Goal: Task Accomplishment & Management: Manage account settings

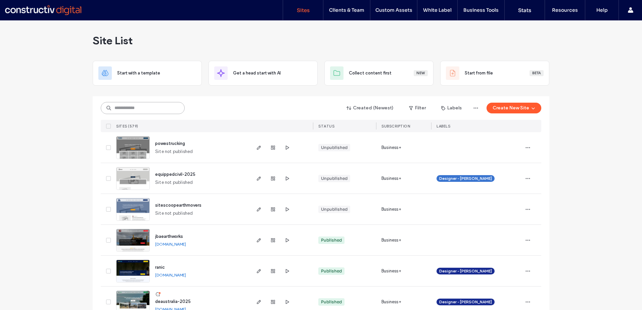
click at [151, 110] on input at bounding box center [143, 108] width 84 height 12
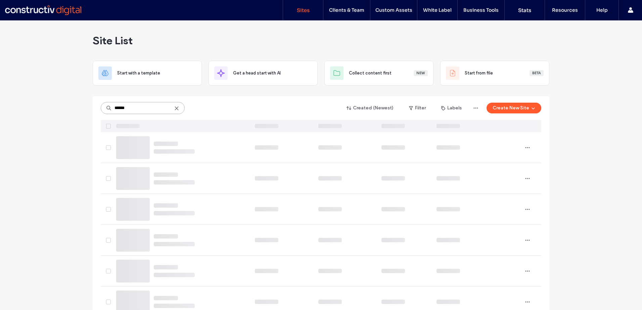
type input "******"
click at [176, 109] on icon at bounding box center [176, 108] width 5 height 5
click at [125, 109] on input at bounding box center [143, 108] width 84 height 12
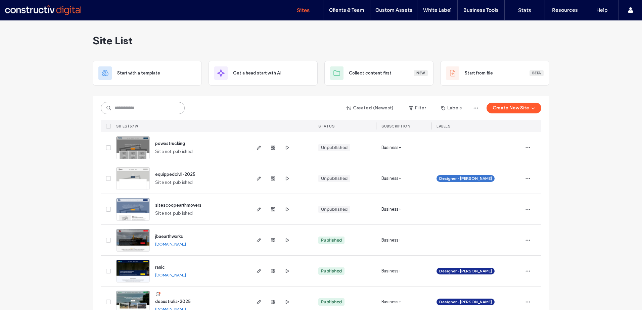
drag, startPoint x: 0, startPoint y: 0, endPoint x: 140, endPoint y: 109, distance: 177.7
click at [140, 109] on input at bounding box center [143, 108] width 84 height 12
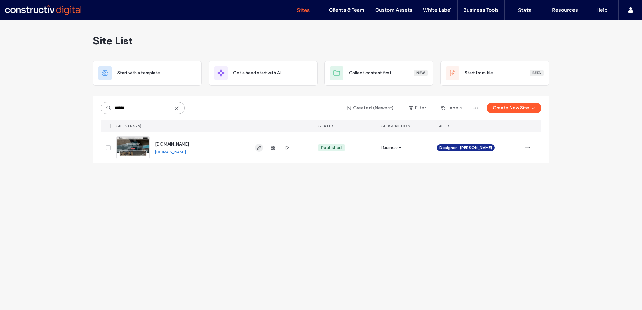
type input "******"
click at [258, 147] on icon "button" at bounding box center [258, 147] width 5 height 5
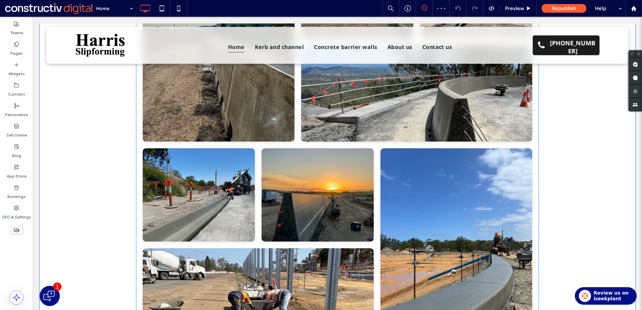
scroll to position [1141, 0]
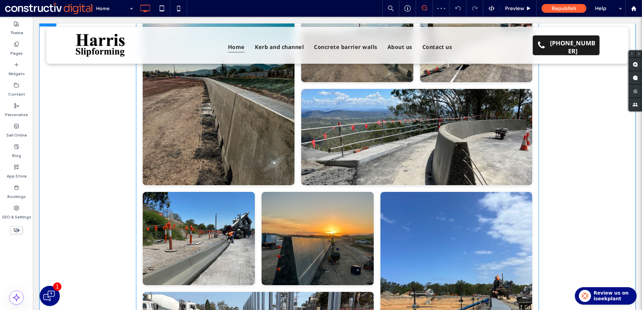
click at [194, 197] on link at bounding box center [199, 238] width 112 height 93
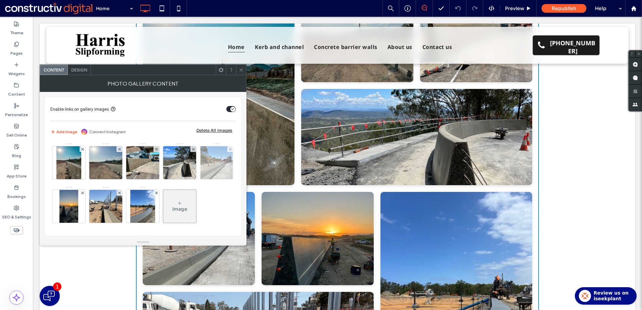
click at [200, 179] on img at bounding box center [216, 162] width 33 height 33
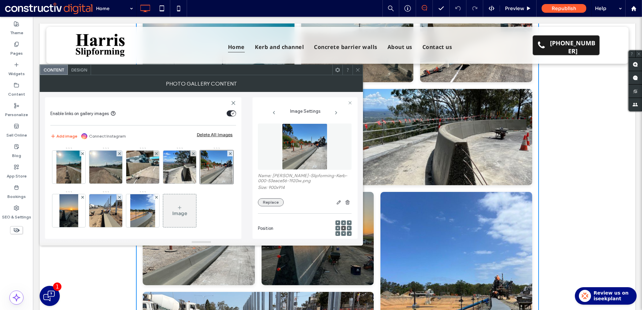
click at [274, 200] on button "Replace" at bounding box center [271, 202] width 26 height 8
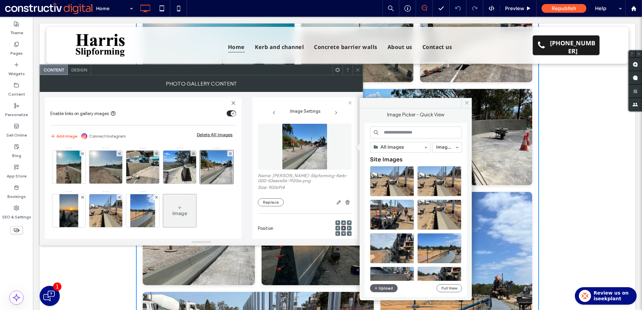
click at [426, 131] on input at bounding box center [416, 133] width 92 height 12
type input "******"
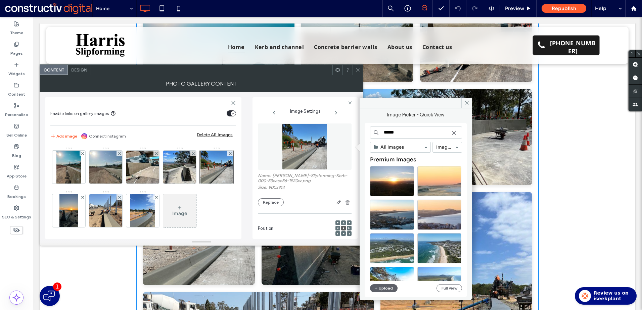
drag, startPoint x: 426, startPoint y: 131, endPoint x: 385, endPoint y: 132, distance: 41.0
click at [385, 132] on input "******" at bounding box center [416, 133] width 92 height 12
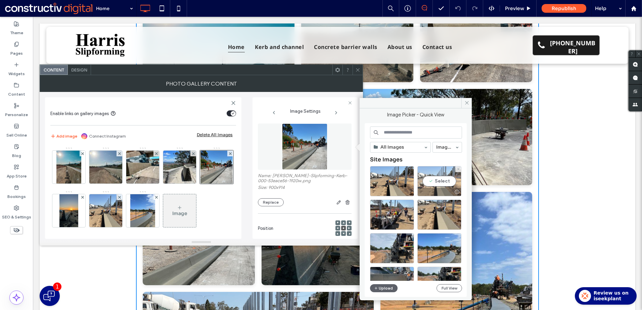
scroll to position [67, 0]
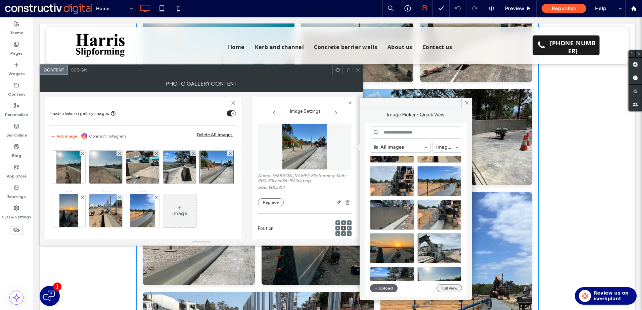
click at [446, 290] on button "Full View" at bounding box center [449, 288] width 26 height 8
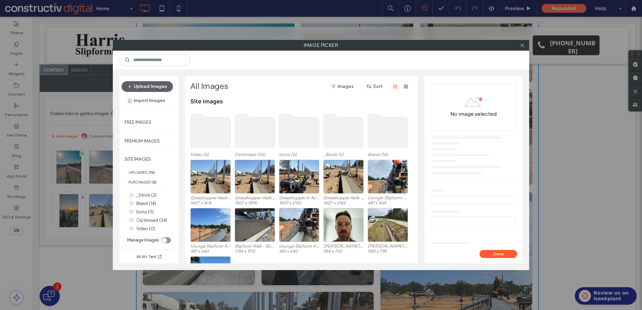
click at [259, 134] on use at bounding box center [255, 131] width 40 height 34
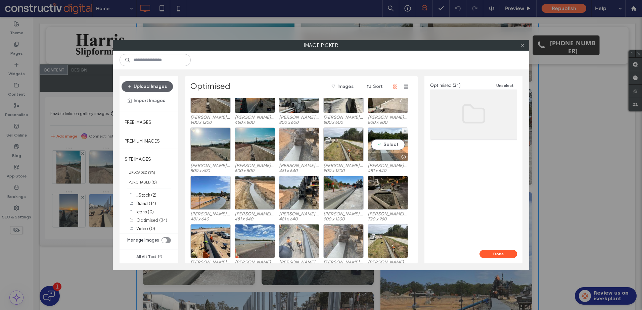
scroll to position [101, 0]
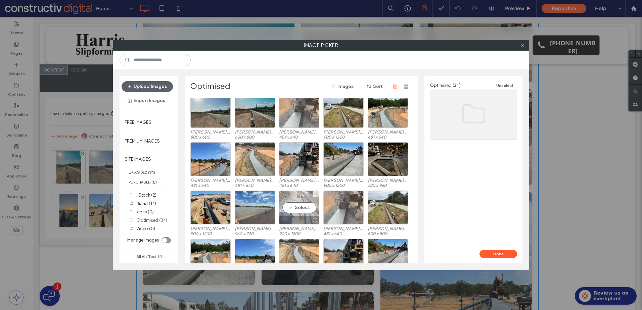
click at [296, 208] on div "Select" at bounding box center [299, 208] width 40 height 34
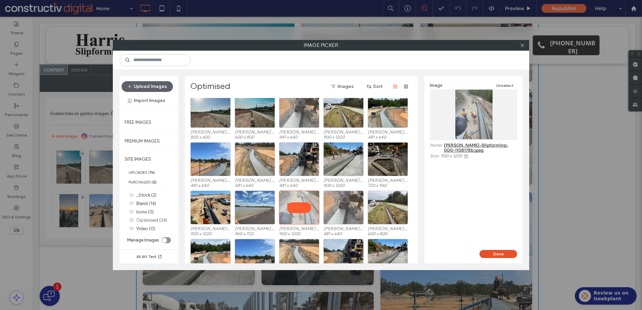
click at [497, 252] on button "Done" at bounding box center [498, 254] width 38 height 8
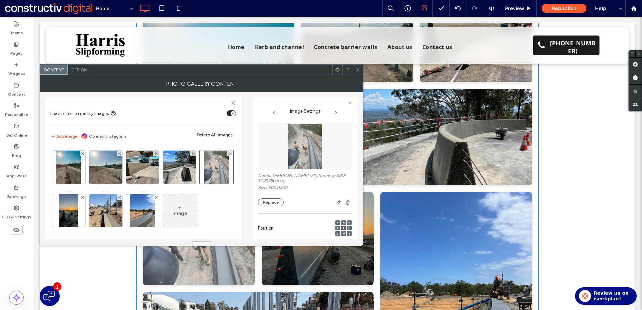
click at [357, 71] on use at bounding box center [357, 69] width 3 height 3
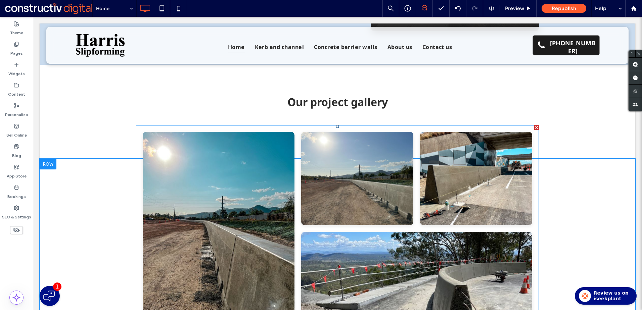
scroll to position [1108, 0]
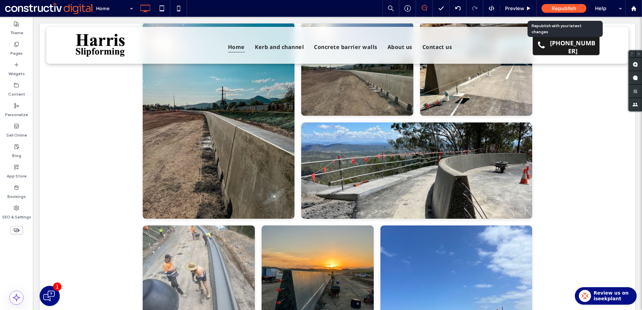
click at [559, 9] on span "Republish" at bounding box center [563, 8] width 25 height 6
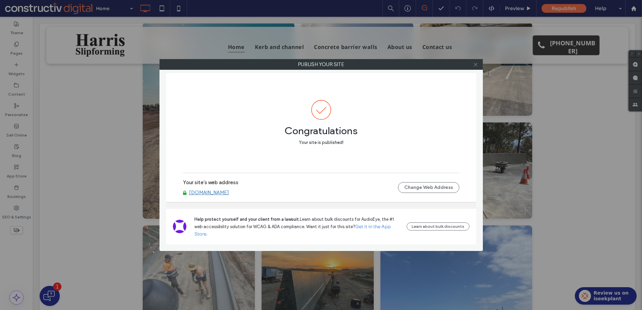
click at [475, 65] on icon at bounding box center [475, 64] width 5 height 5
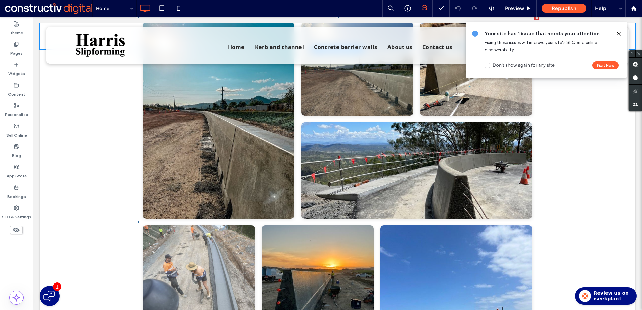
scroll to position [973, 0]
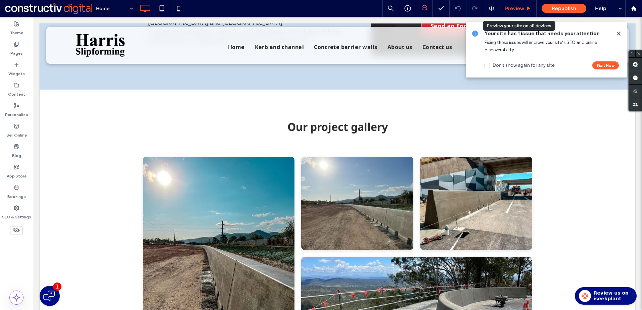
click at [518, 6] on span "Preview" at bounding box center [514, 8] width 19 height 6
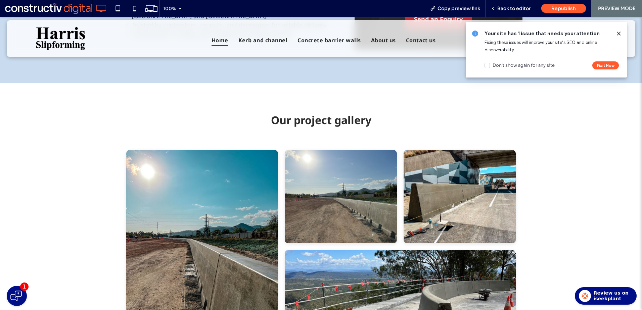
click at [619, 32] on icon at bounding box center [618, 33] width 5 height 5
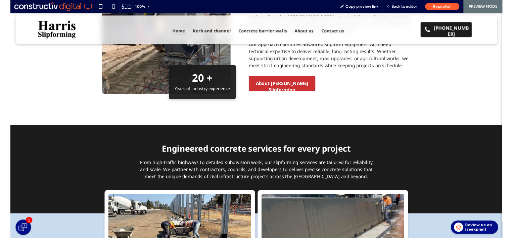
scroll to position [369, 0]
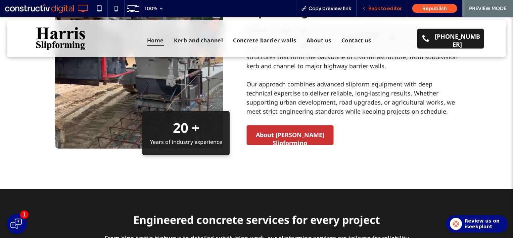
click at [382, 10] on span "Back to editor" at bounding box center [385, 8] width 34 height 6
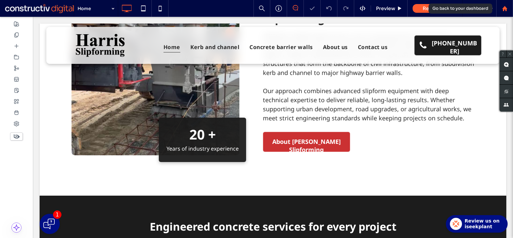
click at [505, 11] on icon at bounding box center [505, 9] width 6 height 6
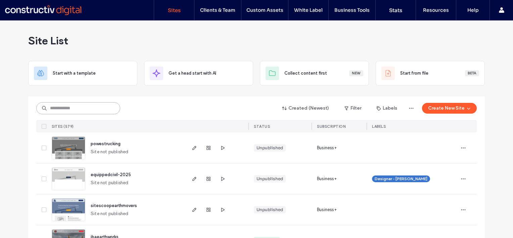
click at [100, 110] on input at bounding box center [78, 108] width 84 height 12
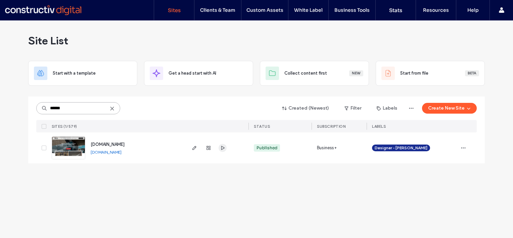
type input "******"
click at [224, 148] on icon "button" at bounding box center [222, 147] width 5 height 5
click at [112, 109] on use at bounding box center [111, 108] width 3 height 3
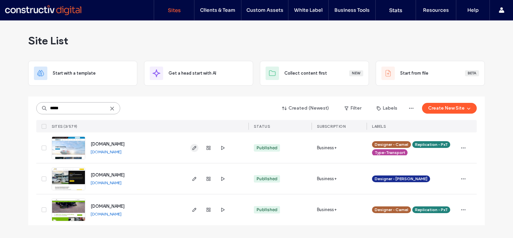
type input "*****"
click at [193, 147] on icon "button" at bounding box center [194, 147] width 5 height 5
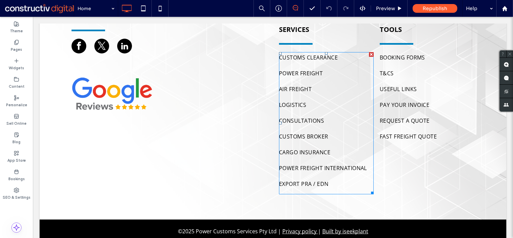
scroll to position [2906, 0]
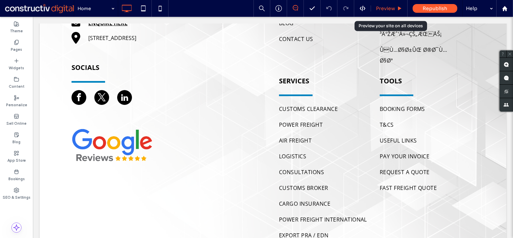
click at [390, 6] on span "Preview" at bounding box center [385, 8] width 19 height 6
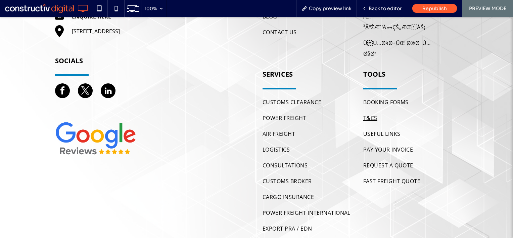
click at [368, 112] on span "T&CS" at bounding box center [370, 117] width 14 height 11
click at [392, 10] on span "Back to editor" at bounding box center [385, 8] width 33 height 6
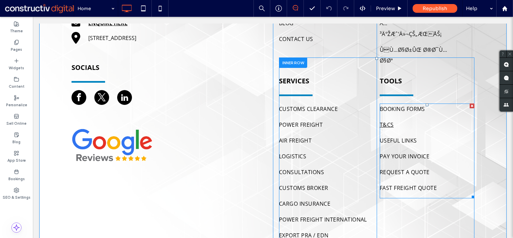
click at [387, 119] on span "T&CS" at bounding box center [387, 124] width 14 height 11
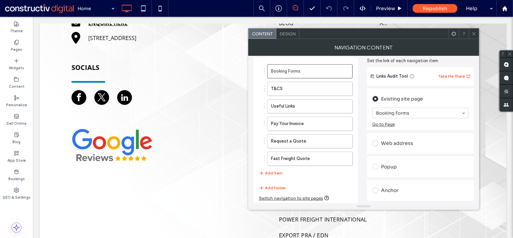
scroll to position [26, 0]
click at [474, 34] on use at bounding box center [473, 33] width 3 height 3
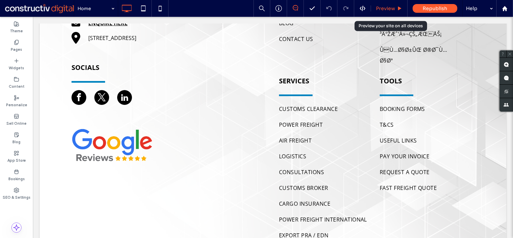
click at [386, 8] on span "Preview" at bounding box center [385, 8] width 19 height 6
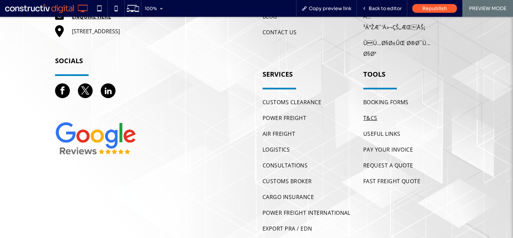
click at [372, 112] on span "T&CS" at bounding box center [370, 117] width 14 height 11
click at [375, 11] on span "Back to editor" at bounding box center [385, 8] width 33 height 6
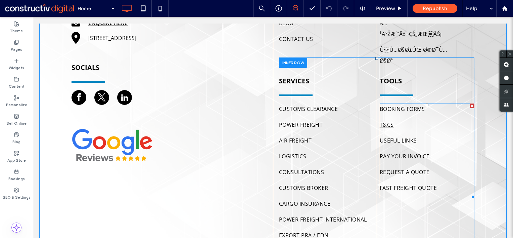
click at [385, 119] on span "T&CS" at bounding box center [387, 124] width 14 height 11
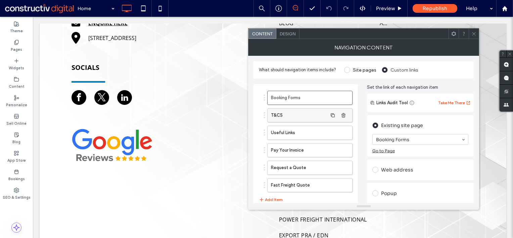
click at [287, 114] on label "T&CS" at bounding box center [299, 114] width 56 height 13
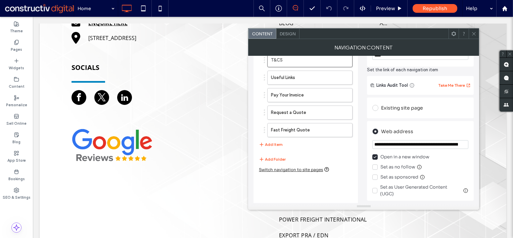
scroll to position [55, 0]
click at [20, 84] on label "Content" at bounding box center [17, 85] width 16 height 7
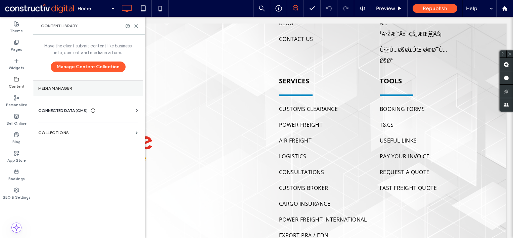
click at [61, 86] on label "Media Manager" at bounding box center [87, 88] width 99 height 5
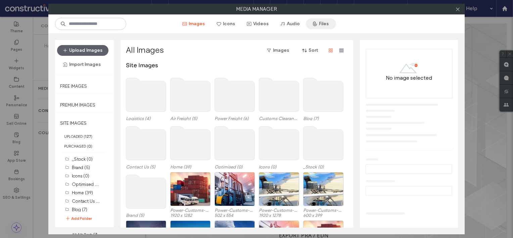
click at [328, 24] on button "Files" at bounding box center [321, 23] width 30 height 11
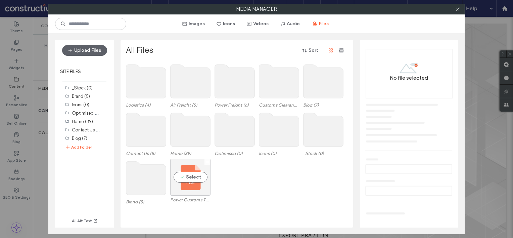
click at [196, 177] on div "Select" at bounding box center [190, 176] width 40 height 37
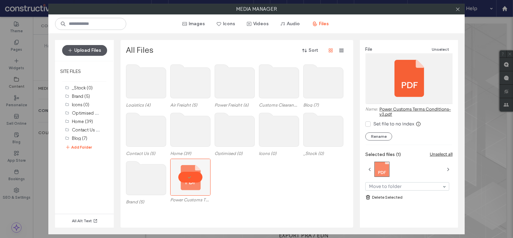
click at [83, 49] on button "Upload Files" at bounding box center [84, 50] width 45 height 11
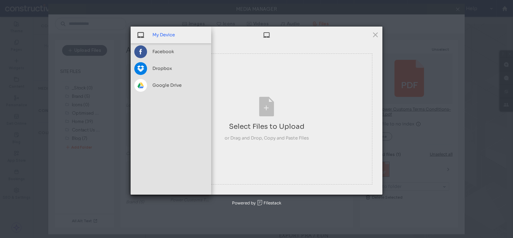
click at [160, 33] on span "My Device" at bounding box center [163, 35] width 22 height 6
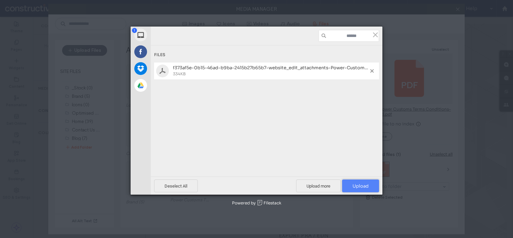
click at [359, 183] on span "Upload 1" at bounding box center [360, 186] width 16 height 6
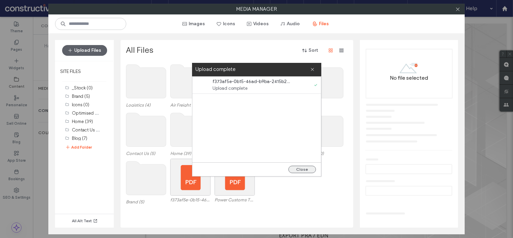
click at [304, 168] on button "Close" at bounding box center [302, 168] width 28 height 7
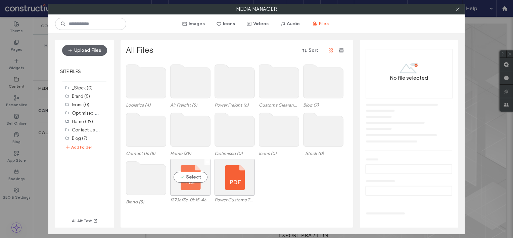
click at [187, 179] on div "Select" at bounding box center [190, 176] width 40 height 37
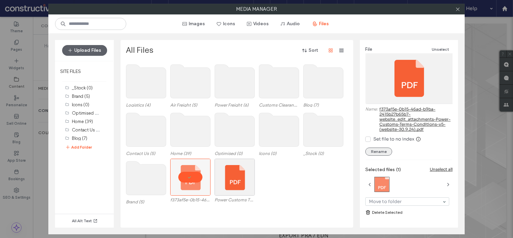
click at [382, 152] on button "Rename" at bounding box center [378, 151] width 27 height 8
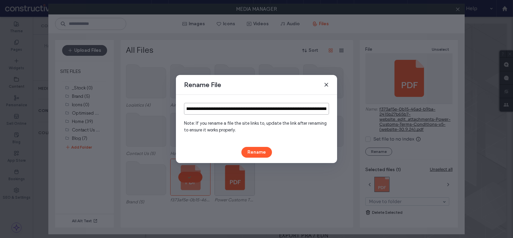
scroll to position [0, 0]
drag, startPoint x: 282, startPoint y: 109, endPoint x: 154, endPoint y: 109, distance: 127.2
click at [154, 109] on div "**********" at bounding box center [256, 119] width 513 height 238
drag, startPoint x: 305, startPoint y: 109, endPoint x: 265, endPoint y: 109, distance: 39.6
click at [265, 109] on input "**********" at bounding box center [256, 109] width 145 height 12
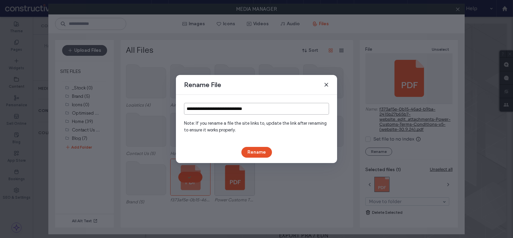
type input "**********"
click at [260, 149] on button "Rename" at bounding box center [256, 152] width 31 height 11
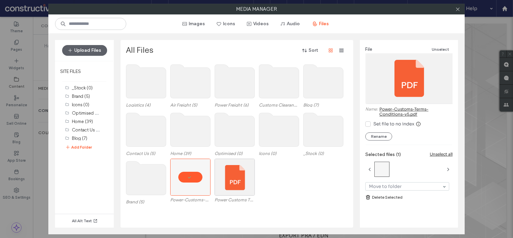
click at [404, 107] on link "Power-Customs-Terms-Conditions-v5.pdf" at bounding box center [415, 111] width 73 height 10
click at [41, 161] on div "Media Manager Images Icons Videos Audio Files Upload Files SITE FILES _Stock (0…" at bounding box center [256, 119] width 513 height 238
click at [458, 9] on icon at bounding box center [457, 9] width 5 height 5
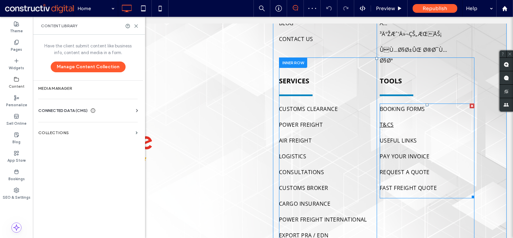
click at [386, 119] on span "T&CS" at bounding box center [387, 124] width 14 height 11
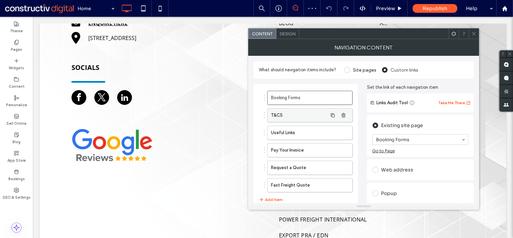
click at [308, 112] on label "T&CS" at bounding box center [299, 114] width 56 height 13
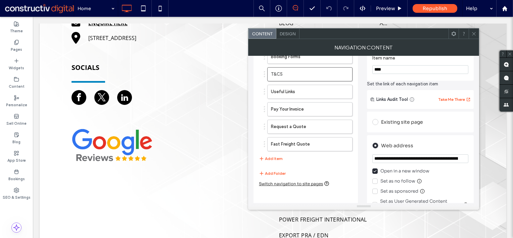
scroll to position [41, 0]
click at [408, 158] on input "**********" at bounding box center [420, 158] width 96 height 9
paste input "url"
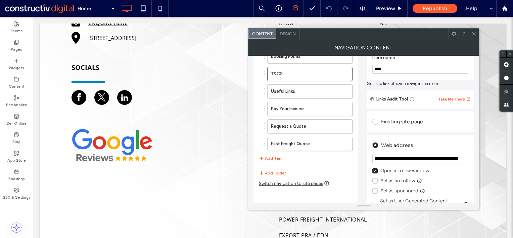
scroll to position [100, 0]
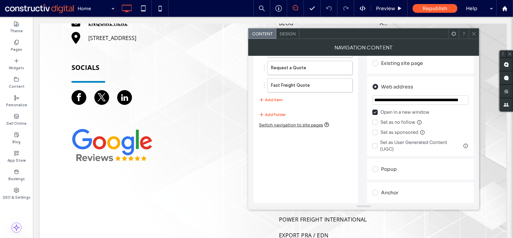
type input "**********"
click at [292, 166] on div "Booking Forms T&CS Useful Links Pay Your Invoice Request a Quote Fast Freight Q…" at bounding box center [305, 93] width 104 height 219
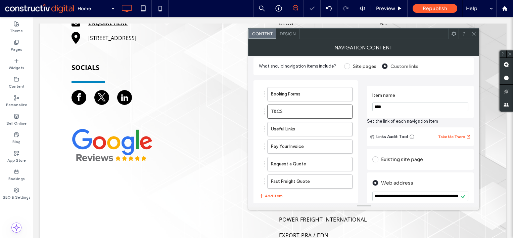
scroll to position [0, 0]
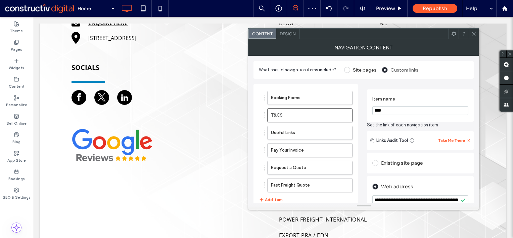
click at [474, 34] on use at bounding box center [473, 33] width 3 height 3
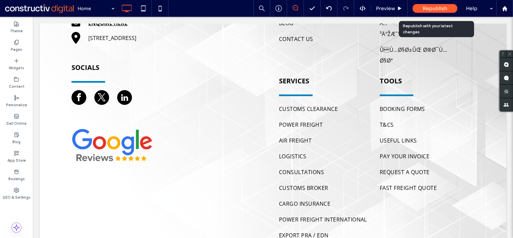
click at [431, 7] on span "Republish" at bounding box center [435, 8] width 25 height 6
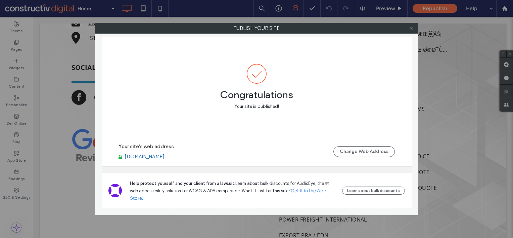
click at [156, 157] on link "www.powercustoms.com.au" at bounding box center [145, 156] width 40 height 6
click at [411, 27] on icon at bounding box center [410, 28] width 5 height 5
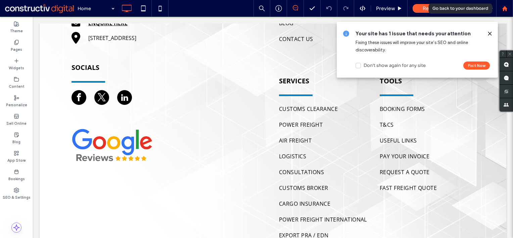
click at [504, 7] on use at bounding box center [504, 8] width 5 height 5
